Goal: Communication & Community: Share content

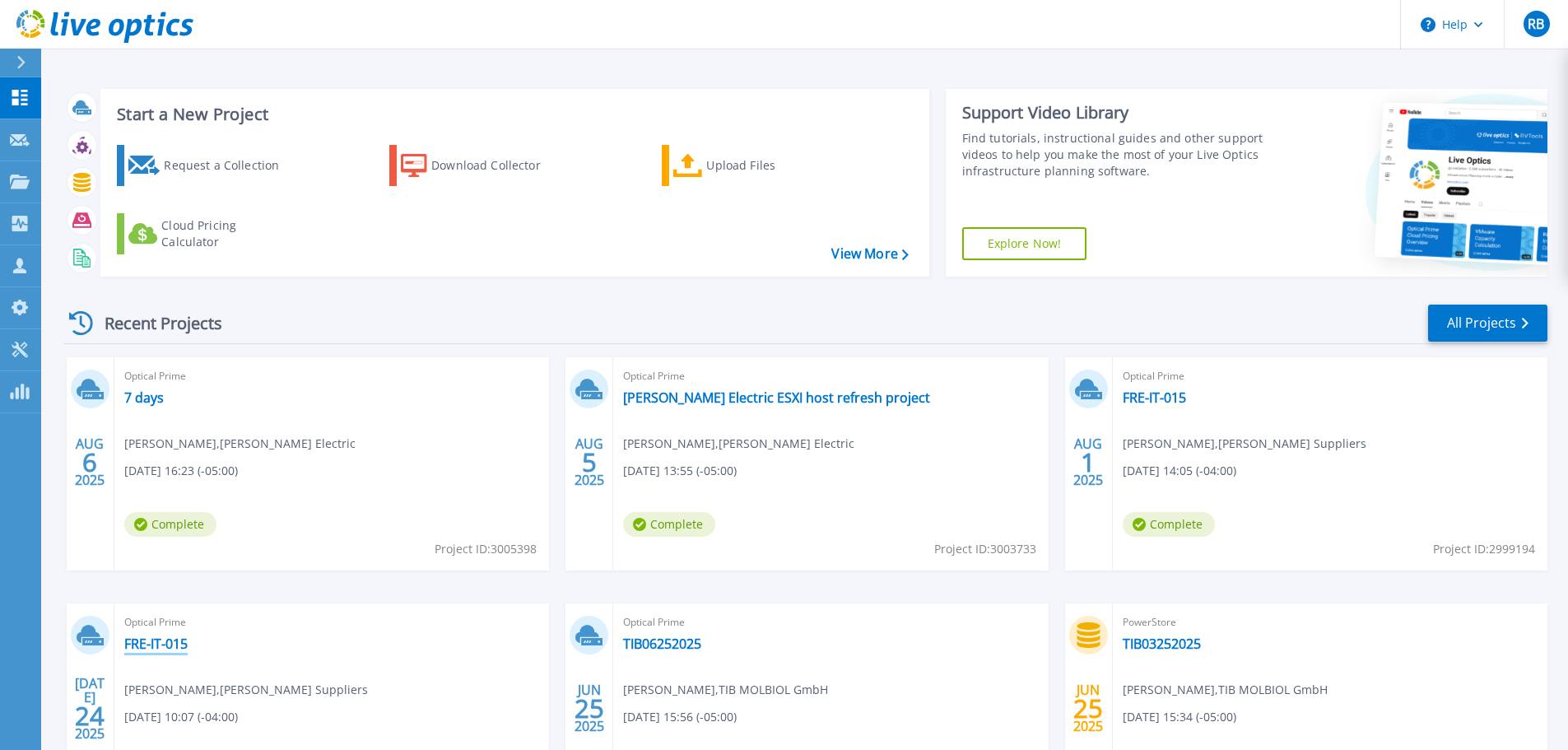
click at [148, 642] on link "FRE-IT-015" at bounding box center [156, 643] width 64 height 16
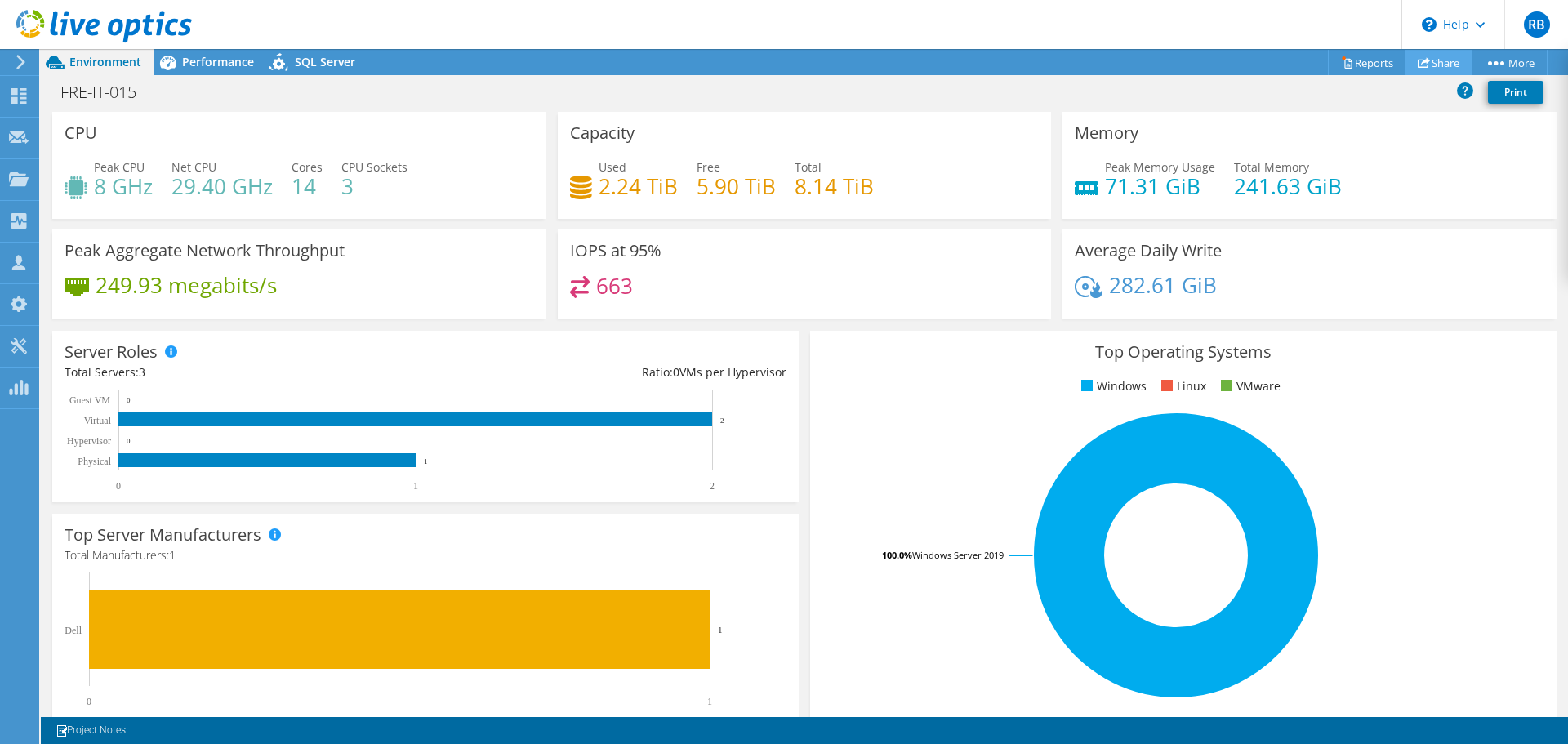
click at [1429, 59] on link "Share" at bounding box center [1438, 62] width 67 height 26
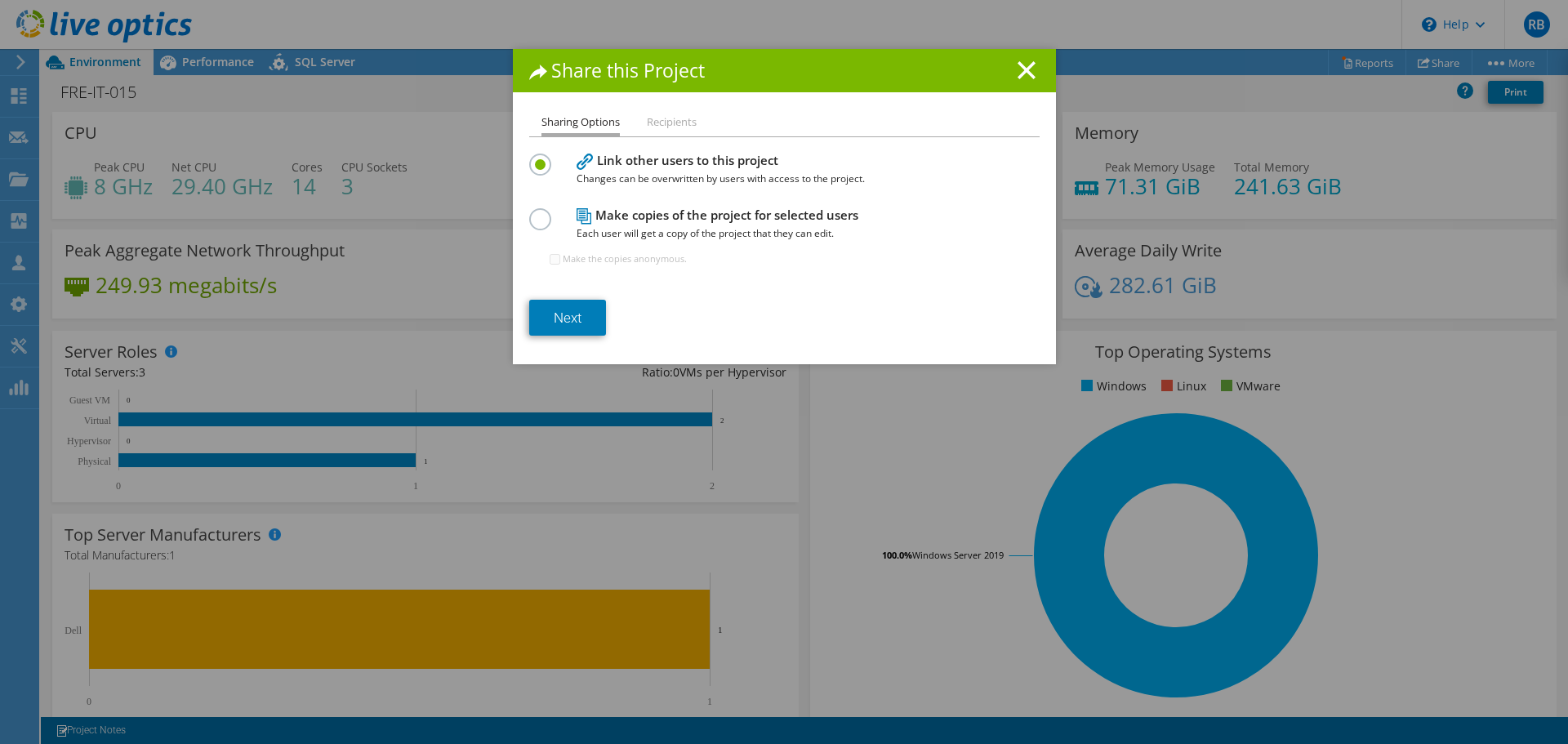
click at [601, 217] on h4 "Make copies of the project for selected users Each user will get a copy of the …" at bounding box center [780, 224] width 408 height 36
click at [536, 212] on label at bounding box center [543, 210] width 28 height 4
click at [0, 0] on input "radio" at bounding box center [0, 0] width 0 height 0
click at [545, 309] on link "Next" at bounding box center [567, 317] width 76 height 36
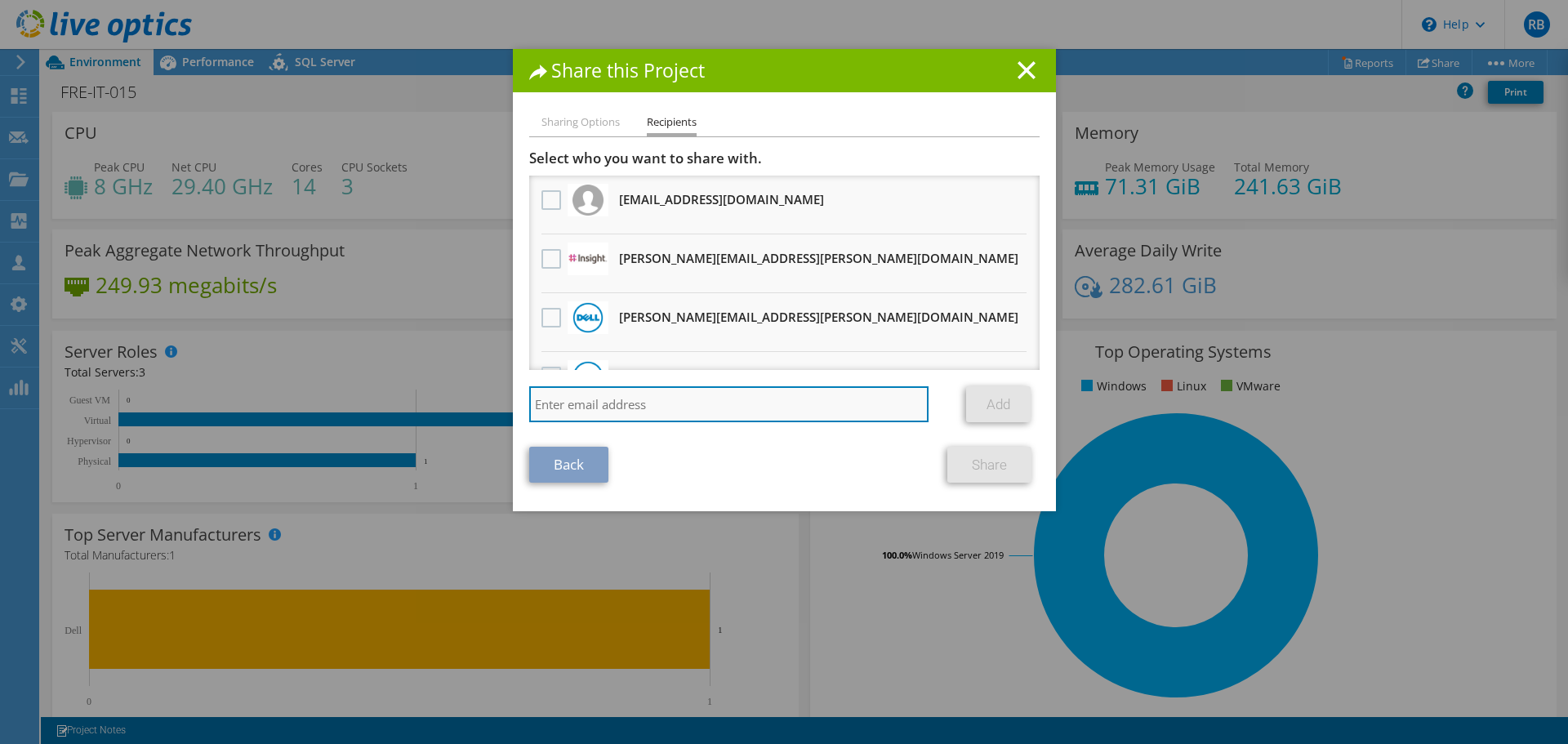
click at [574, 399] on input "search" at bounding box center [729, 404] width 400 height 36
drag, startPoint x: 579, startPoint y: 402, endPoint x: 566, endPoint y: 407, distance: 13.9
click at [566, 407] on input "search" at bounding box center [729, 404] width 400 height 36
type input "steve.kolarich@insight.com"
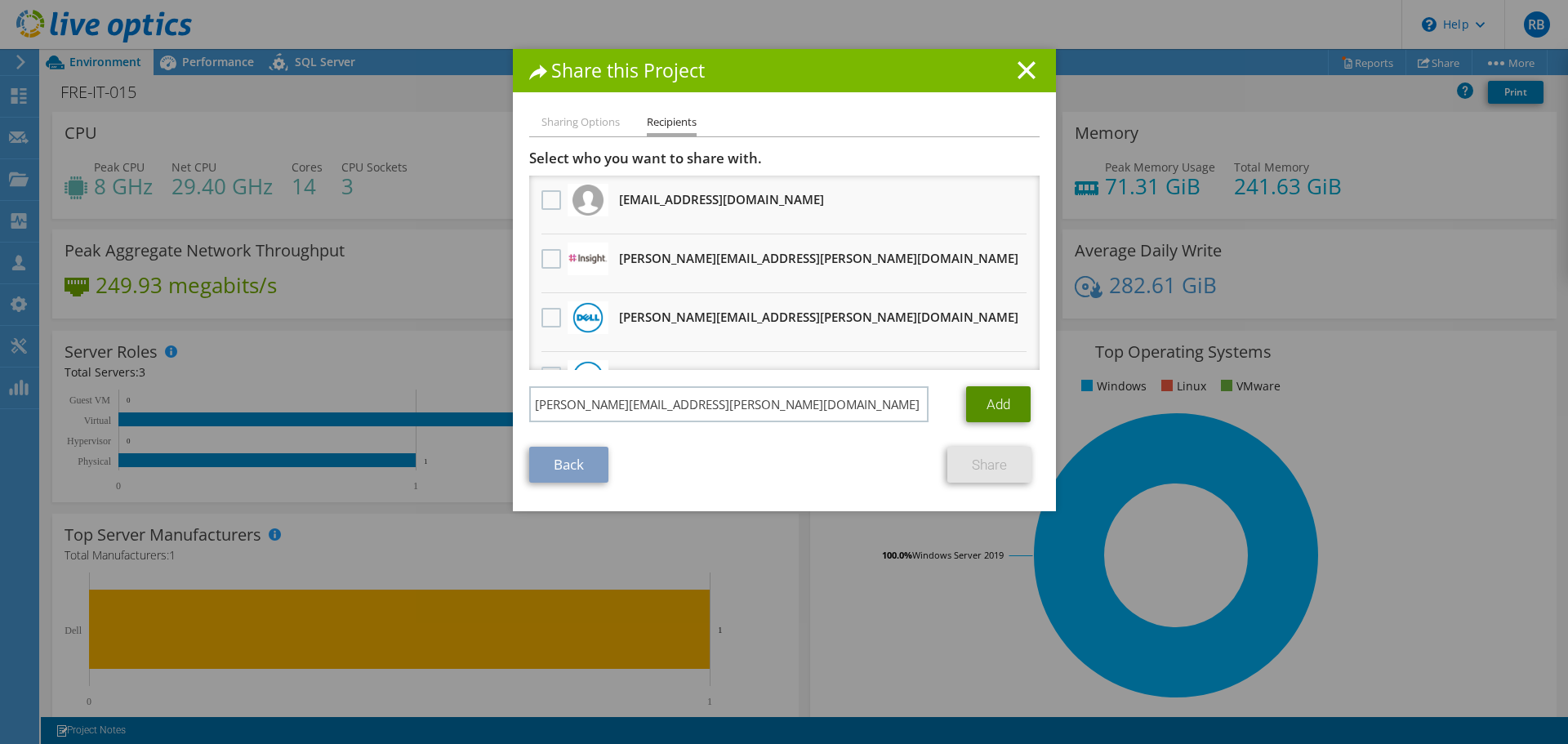
click at [973, 406] on link "Add" at bounding box center [998, 404] width 65 height 36
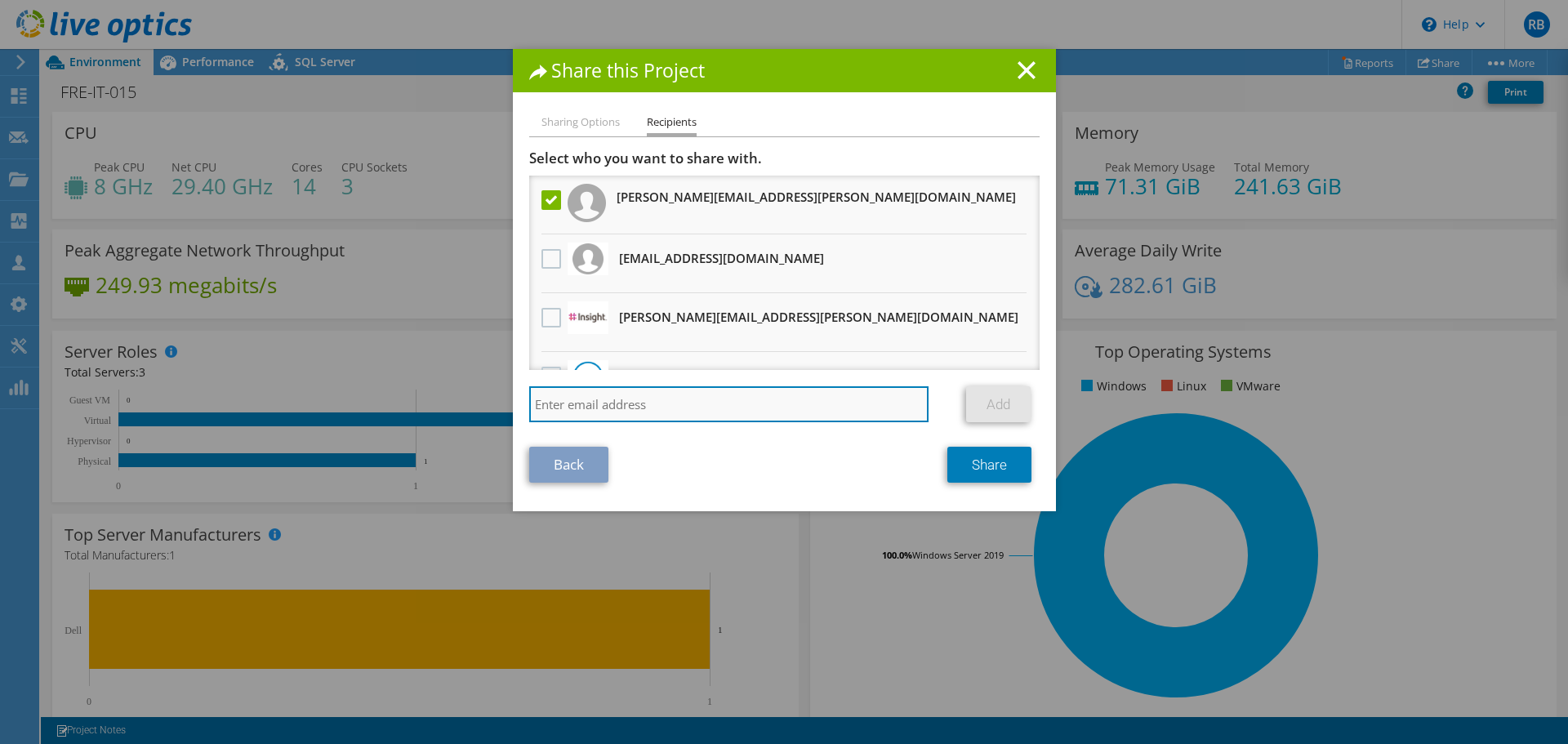
click at [650, 401] on input "search" at bounding box center [729, 404] width 400 height 36
paste input "pccoffy@amazon.com"
type input "pccoffy@amazon.com"
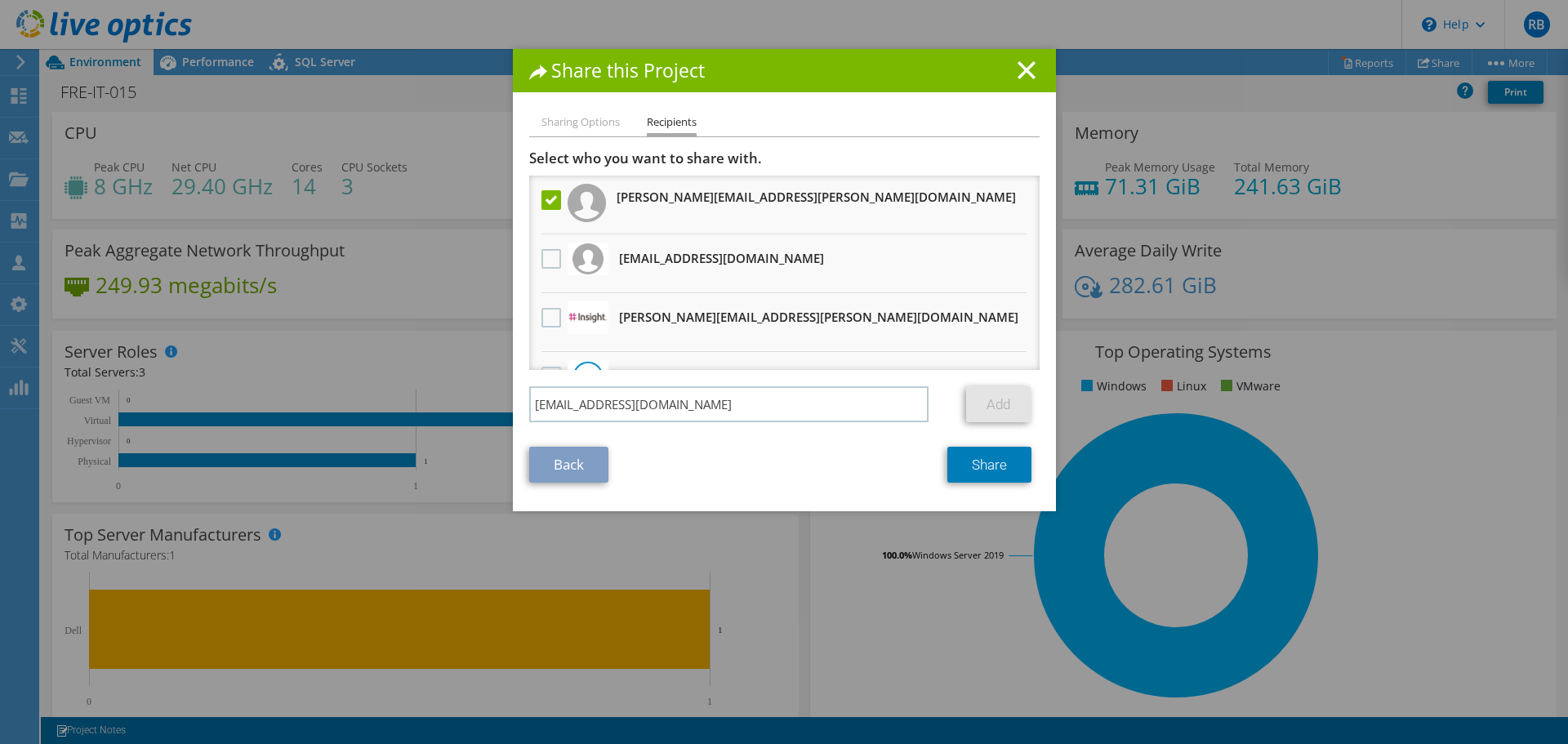
click at [849, 455] on div "Back Share" at bounding box center [784, 464] width 511 height 36
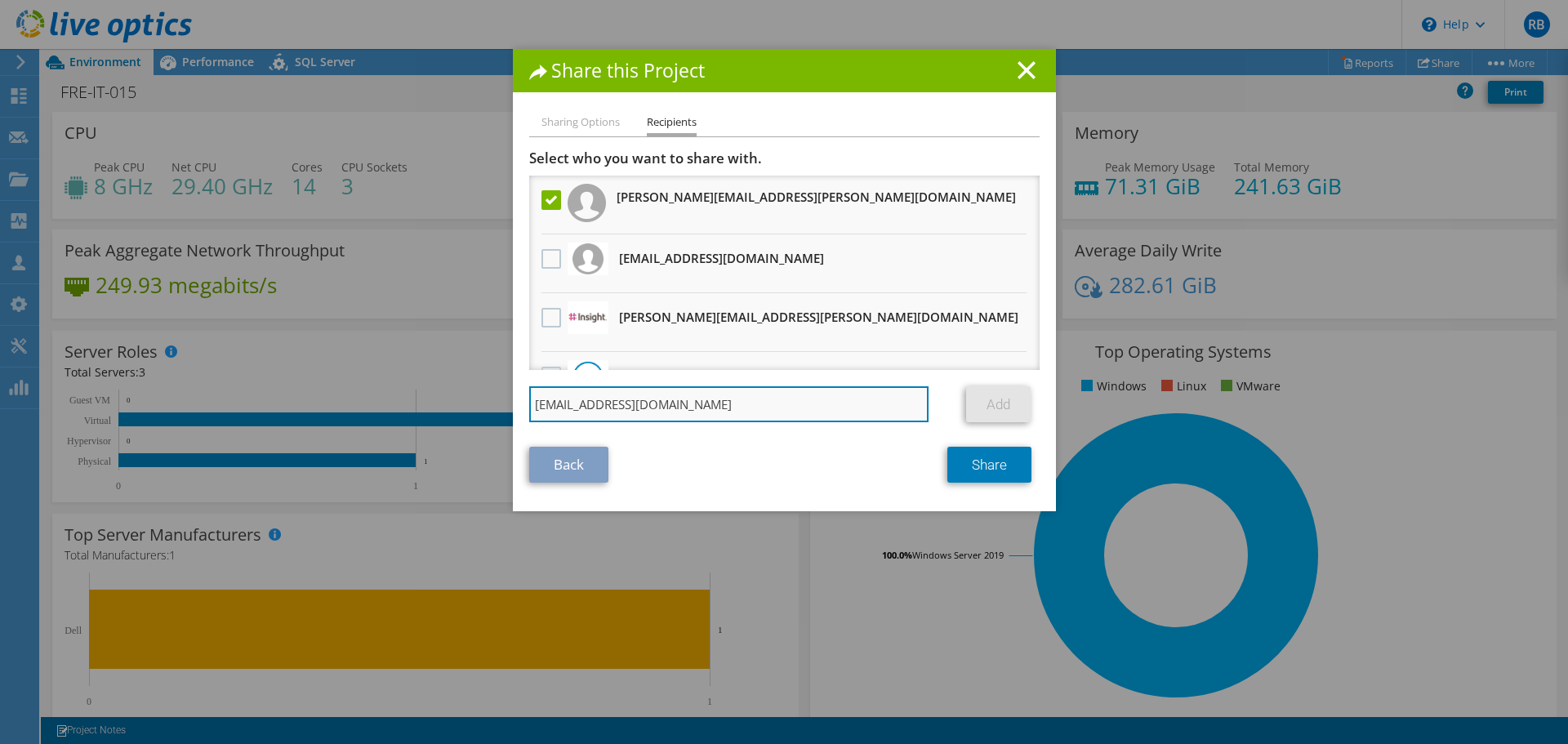
click at [716, 406] on input "pccoffy@amazon.com" at bounding box center [729, 404] width 400 height 36
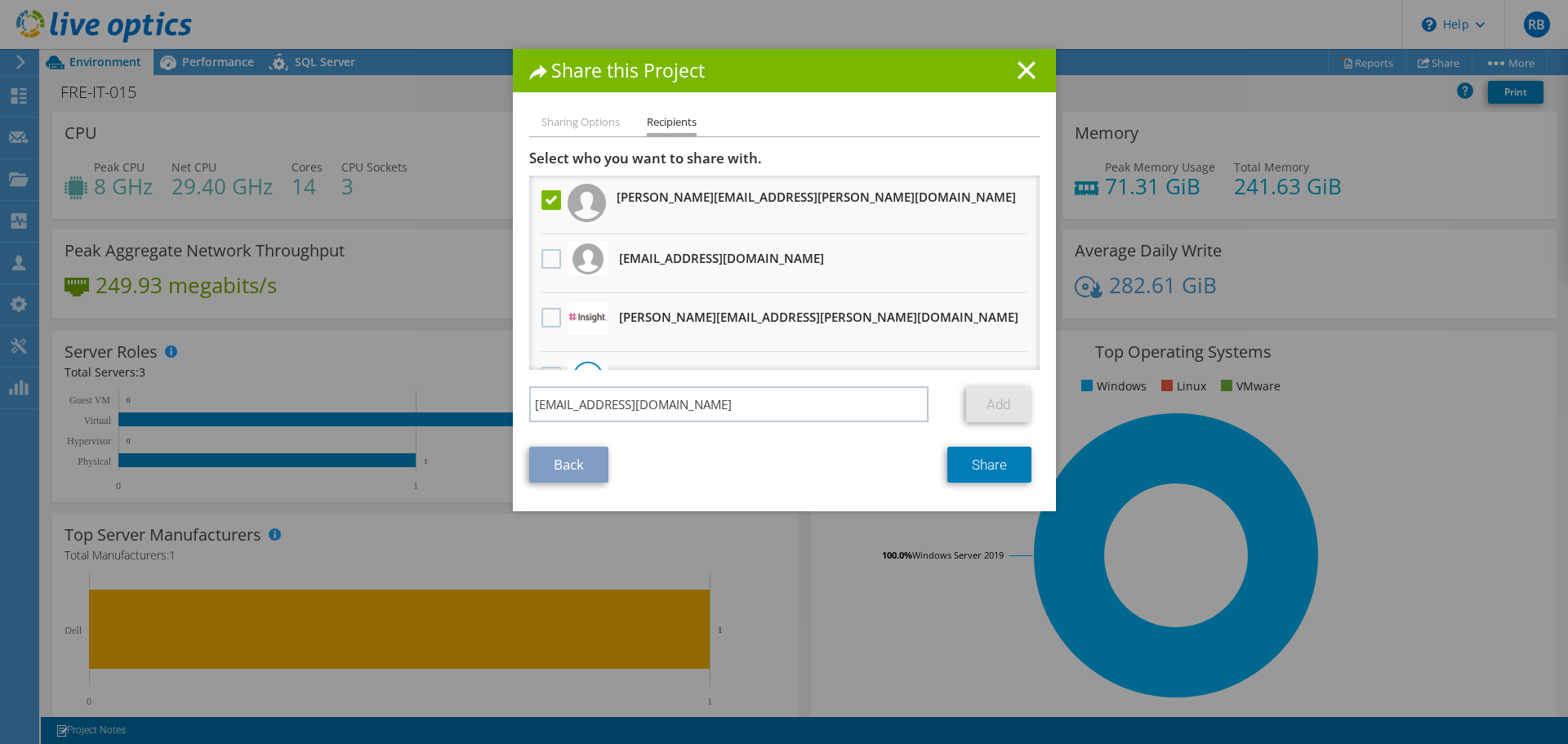
click at [704, 440] on section "Select who you want to share with. All project copies will be anonymous. steve.…" at bounding box center [784, 315] width 511 height 333
click at [964, 463] on link "Share" at bounding box center [989, 464] width 84 height 36
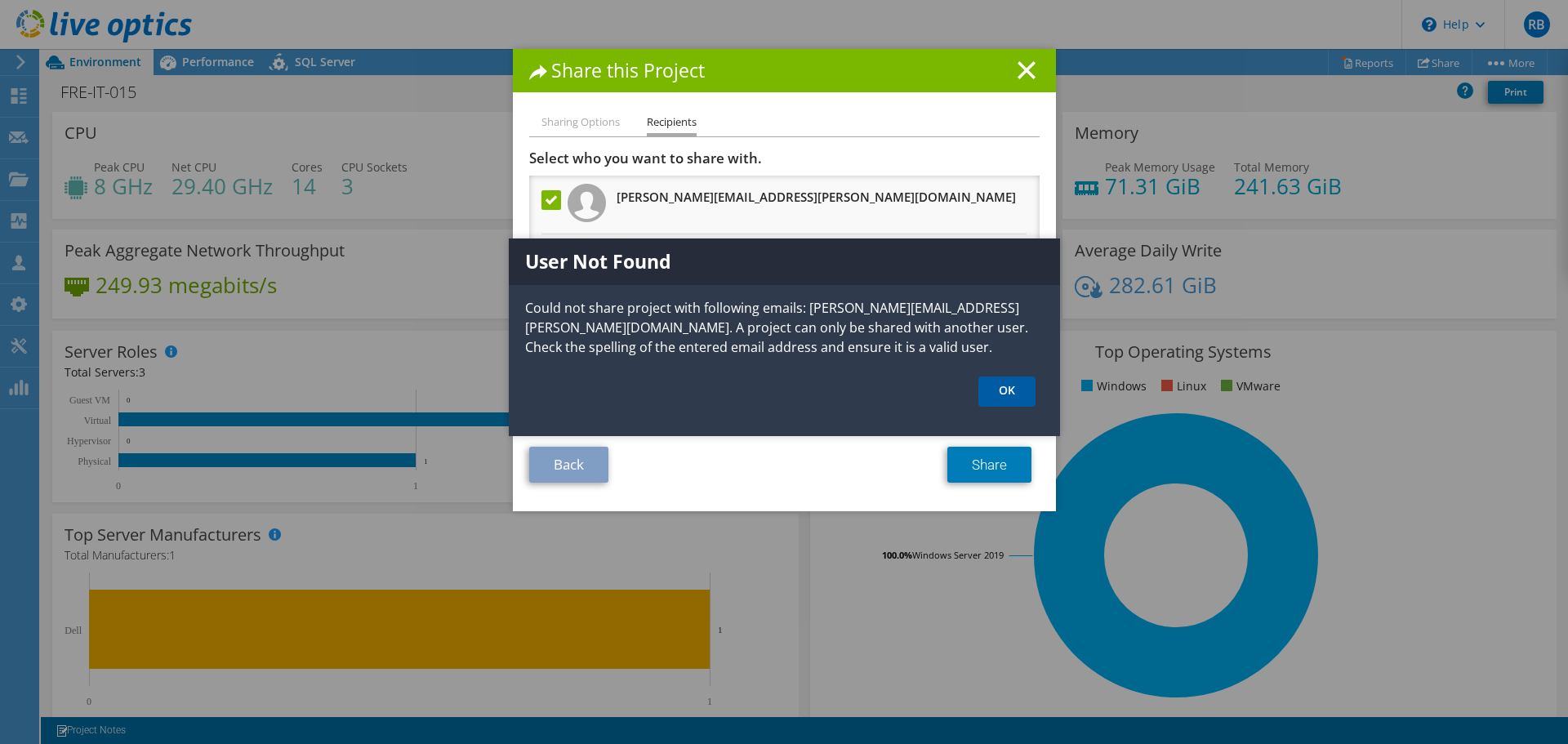
click at [1001, 391] on link "OK" at bounding box center [1007, 392] width 57 height 30
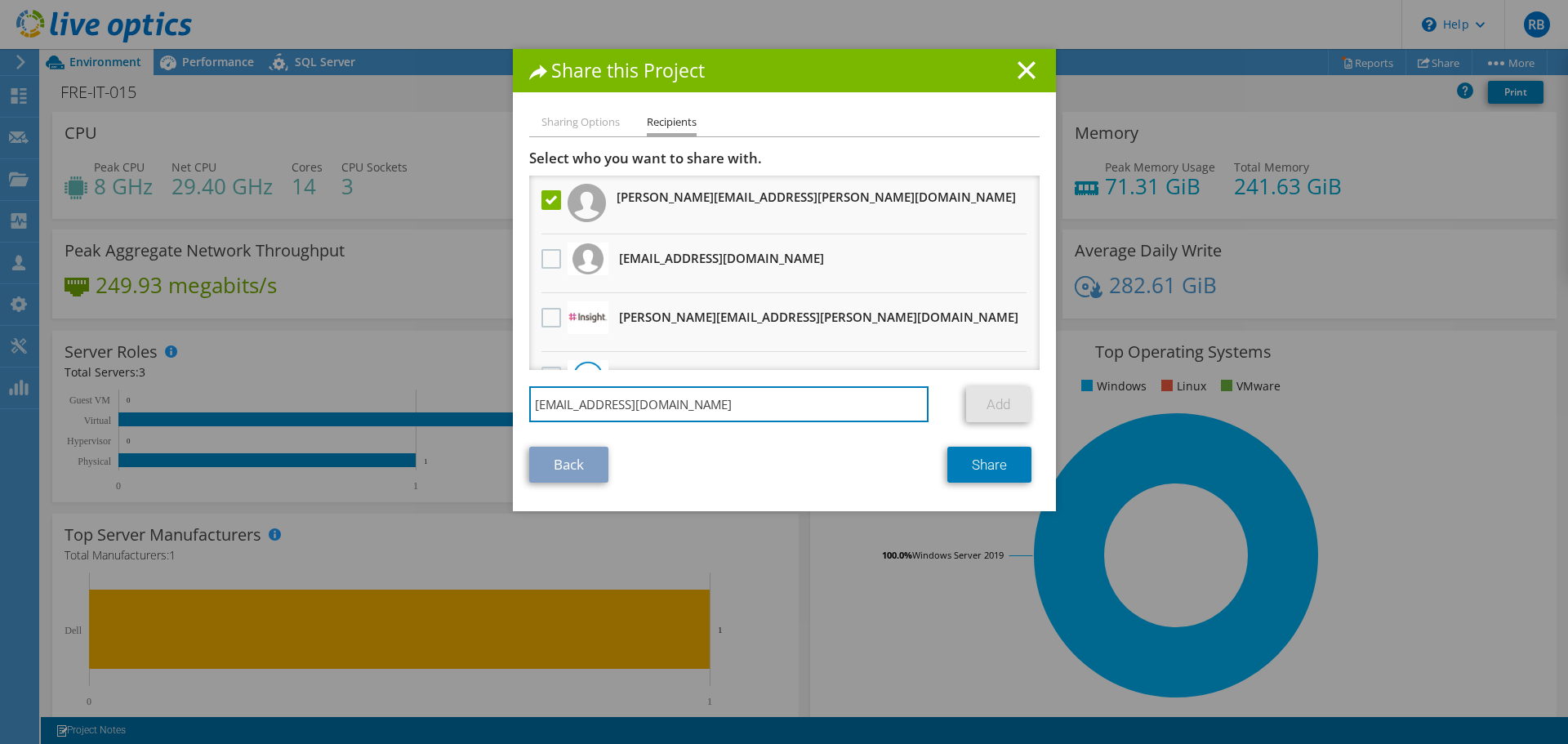
drag, startPoint x: 676, startPoint y: 409, endPoint x: 506, endPoint y: 401, distance: 170.2
click at [512, 401] on div "Sharing Options Recipients Link other users to this project Changes can be over…" at bounding box center [784, 312] width 543 height 399
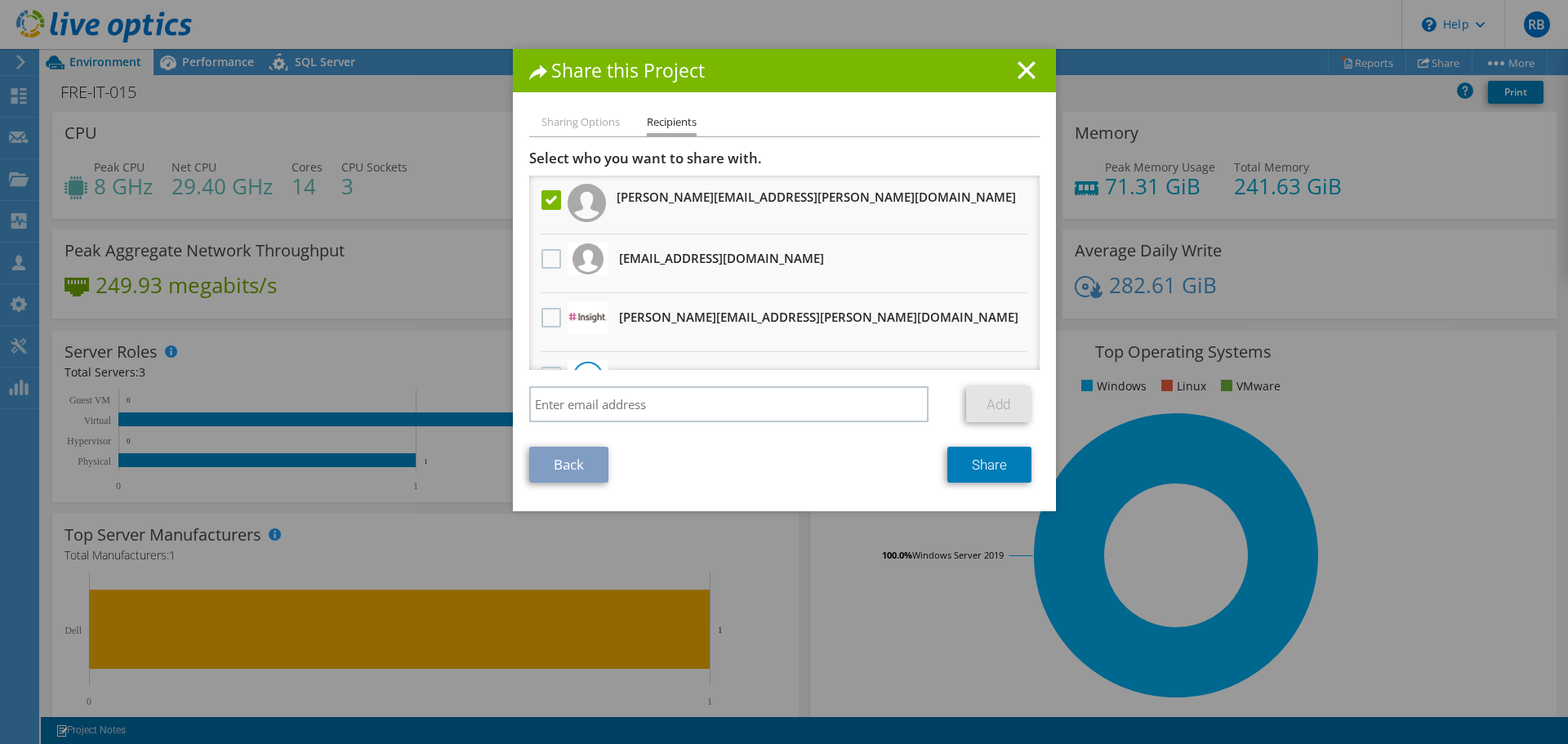
click at [729, 456] on div "Back Share" at bounding box center [784, 464] width 511 height 36
click at [957, 455] on link "Share" at bounding box center [989, 464] width 84 height 36
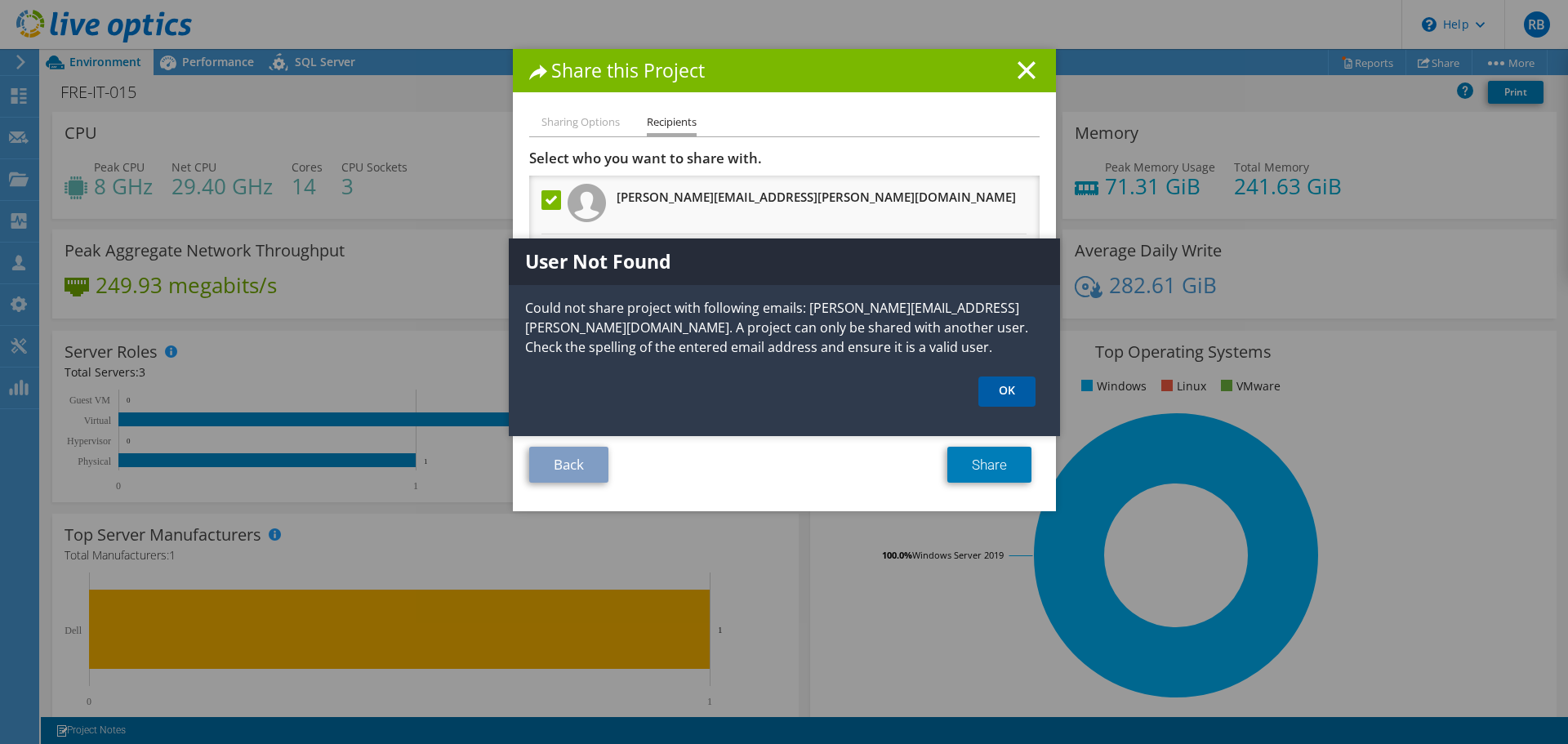
click at [1008, 391] on link "OK" at bounding box center [1007, 392] width 57 height 30
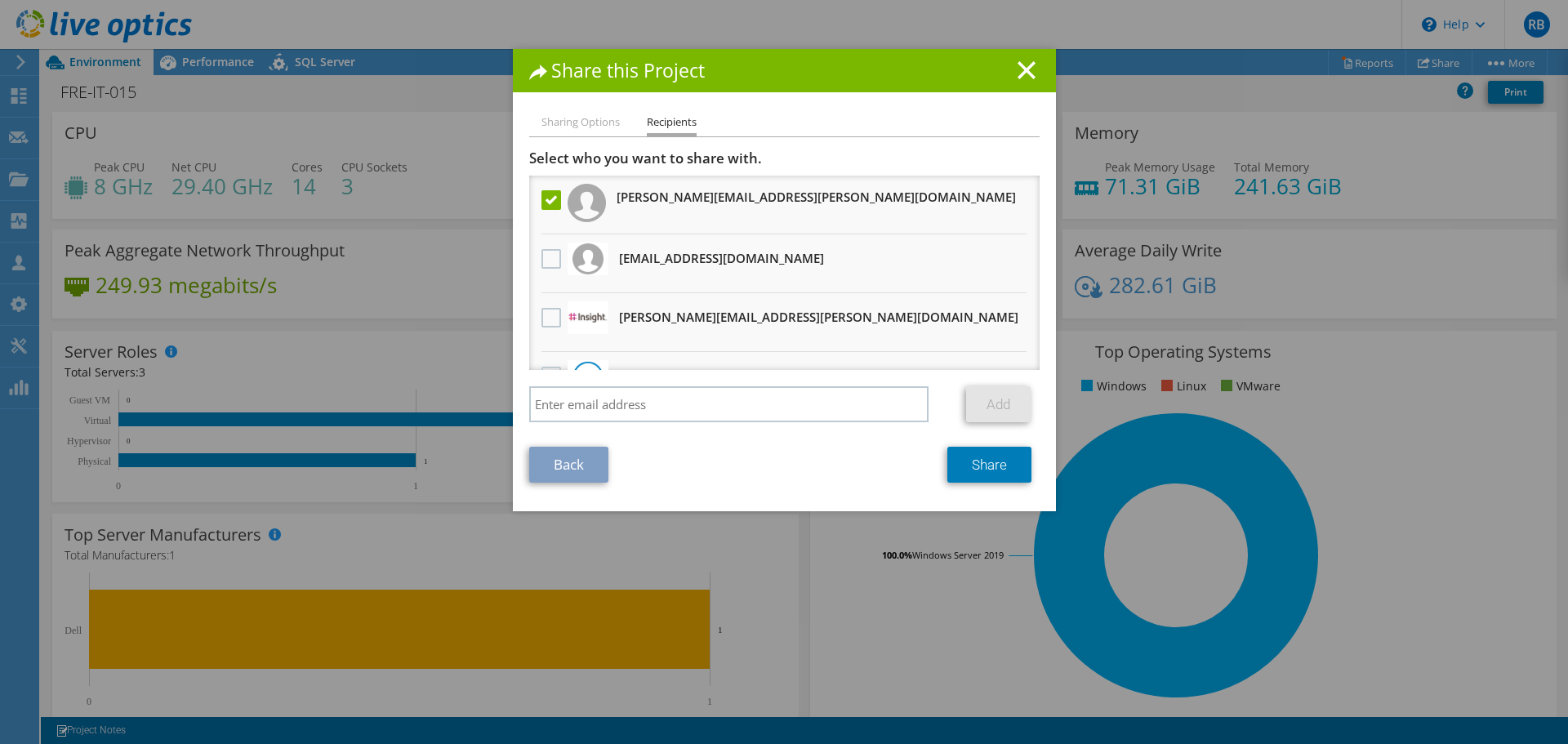
click at [542, 205] on label at bounding box center [553, 200] width 24 height 20
click at [0, 0] on input "checkbox" at bounding box center [0, 0] width 0 height 0
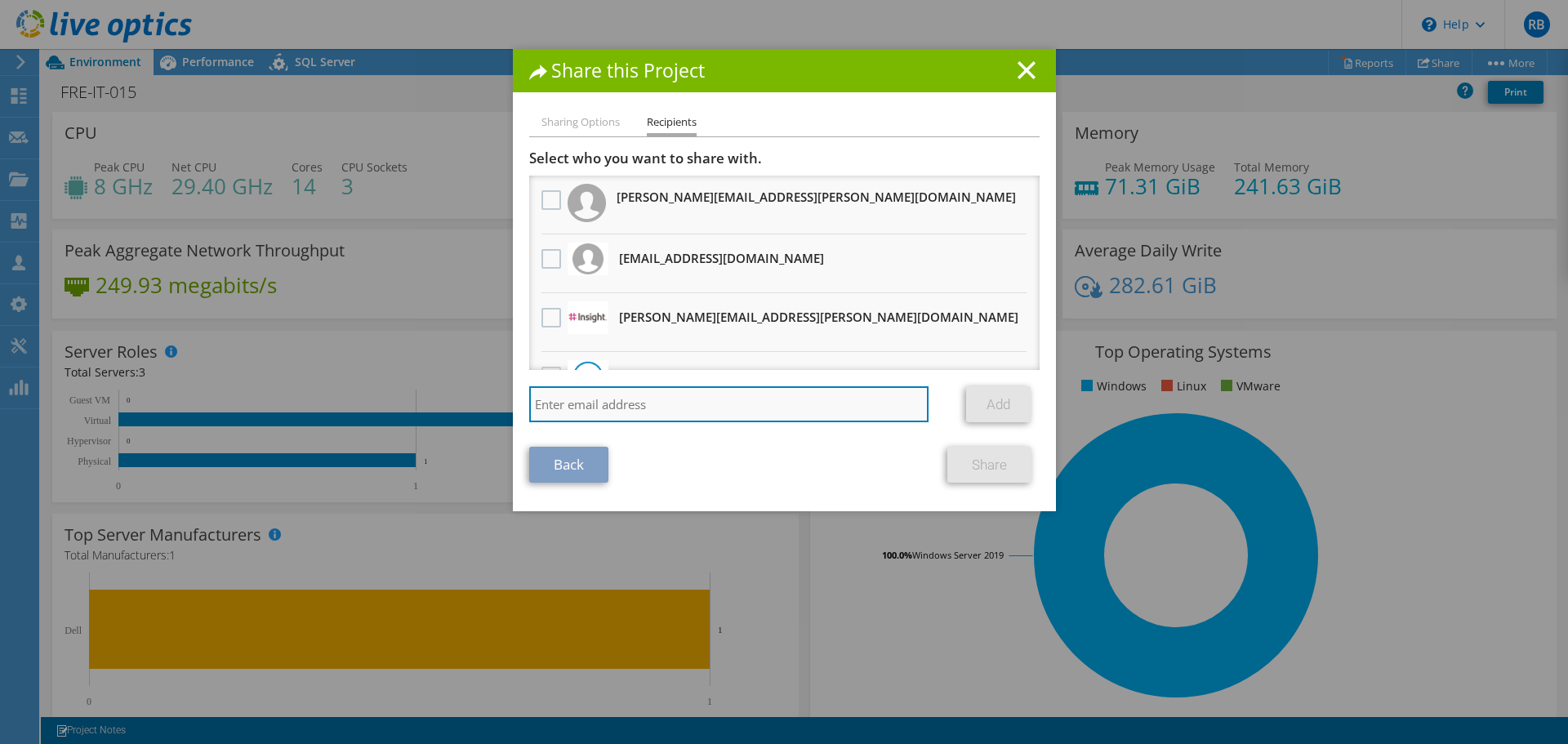
click at [588, 402] on input "search" at bounding box center [729, 404] width 400 height 36
paste input "pccoffy@amazon.com"
type input "pccoffy@amazon.com"
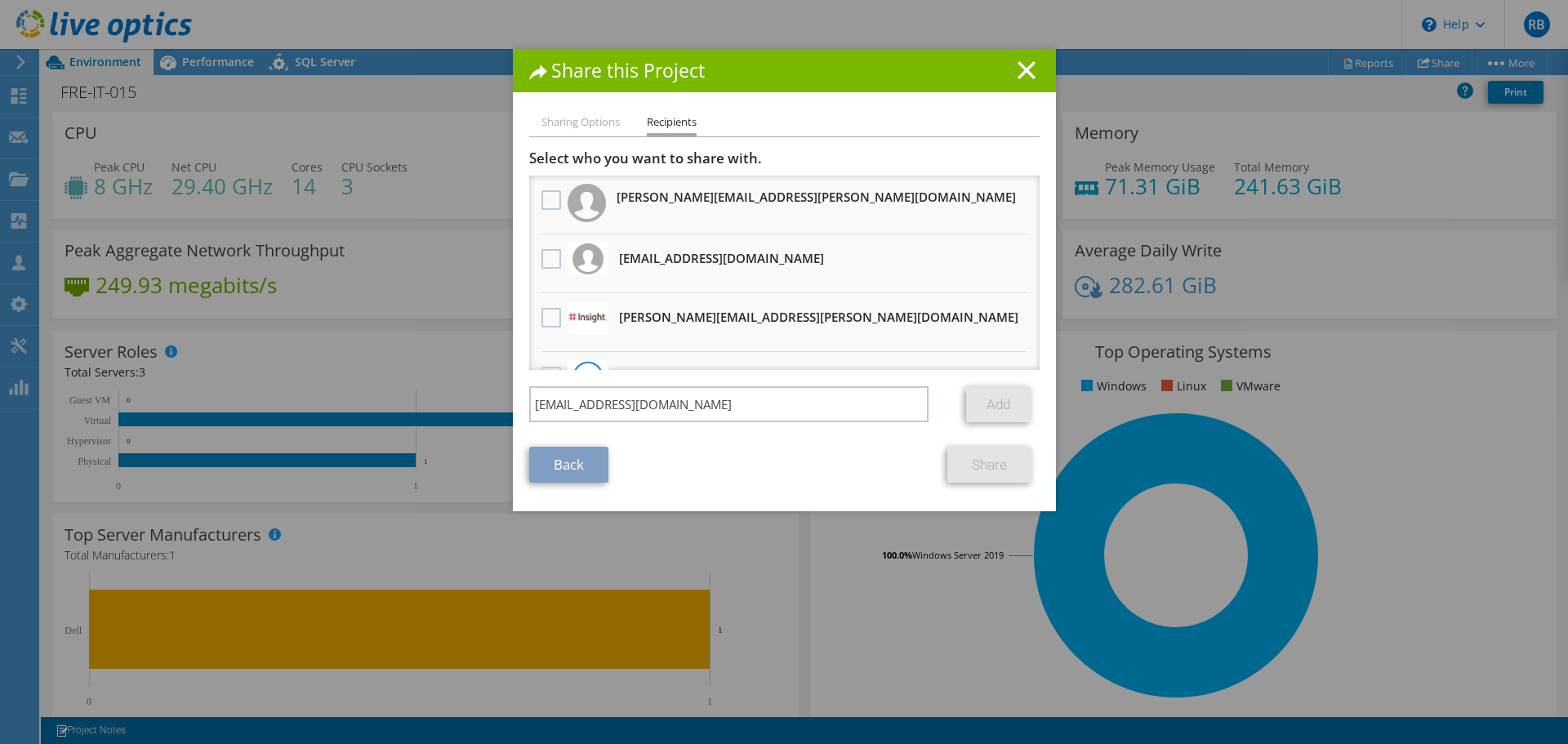
click at [934, 403] on div "pccoffy@amazon.com" at bounding box center [741, 404] width 425 height 36
click at [520, 463] on div "Sharing Options Recipients Link other users to this project Changes can be over…" at bounding box center [784, 312] width 543 height 399
click at [1018, 69] on icon at bounding box center [1026, 70] width 18 height 18
